Goal: Information Seeking & Learning: Learn about a topic

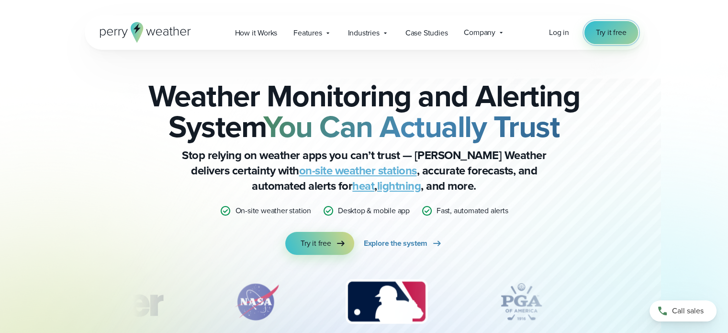
click at [609, 32] on span "Try it free" at bounding box center [611, 32] width 31 height 11
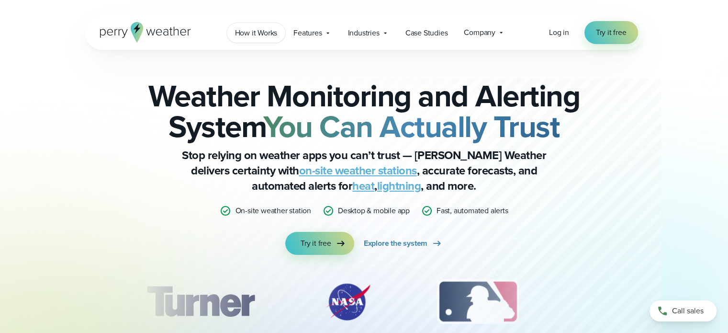
click at [255, 29] on span "How it Works" at bounding box center [256, 32] width 43 height 11
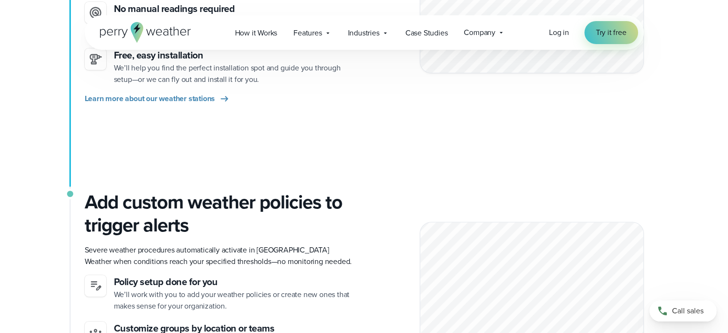
scroll to position [239, 0]
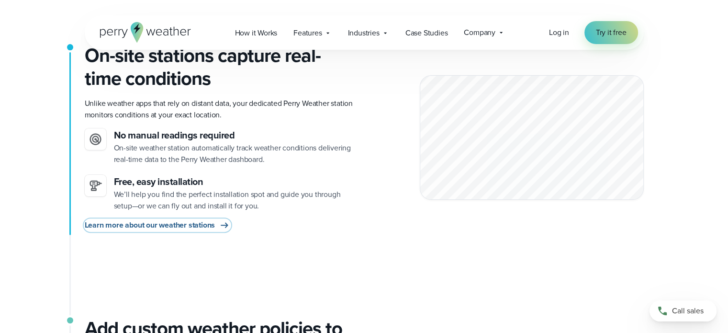
click at [136, 226] on span "Learn more about our weather stations" at bounding box center [150, 224] width 131 height 11
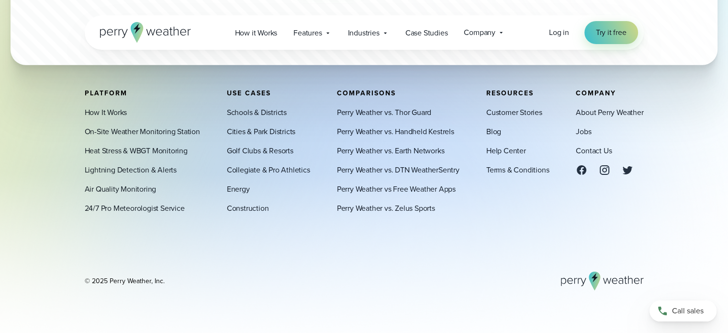
scroll to position [3048, 0]
